Goal: Find specific page/section: Locate a particular part of the current website

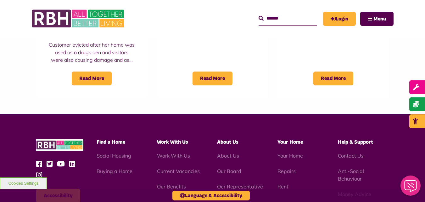
scroll to position [574, 0]
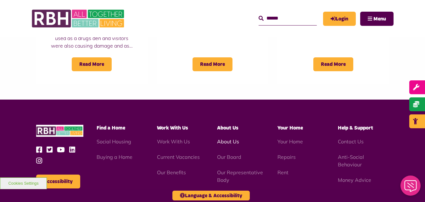
click at [232, 138] on link "About Us" at bounding box center [228, 141] width 22 height 6
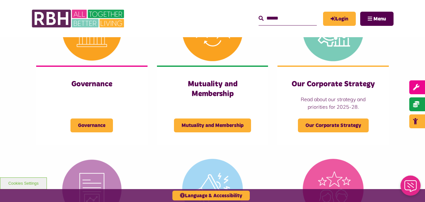
scroll to position [316, 0]
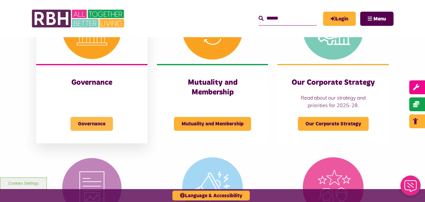
click at [92, 129] on span "Governance" at bounding box center [91, 124] width 42 height 14
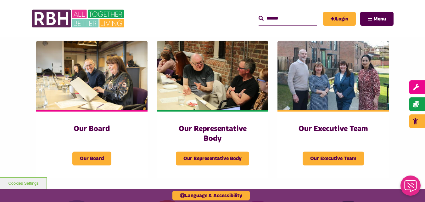
scroll to position [121, 0]
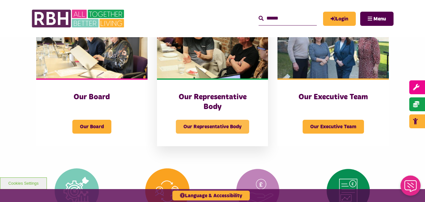
click at [211, 131] on span "Our Representative Body" at bounding box center [212, 127] width 73 height 14
